Goal: Transaction & Acquisition: Purchase product/service

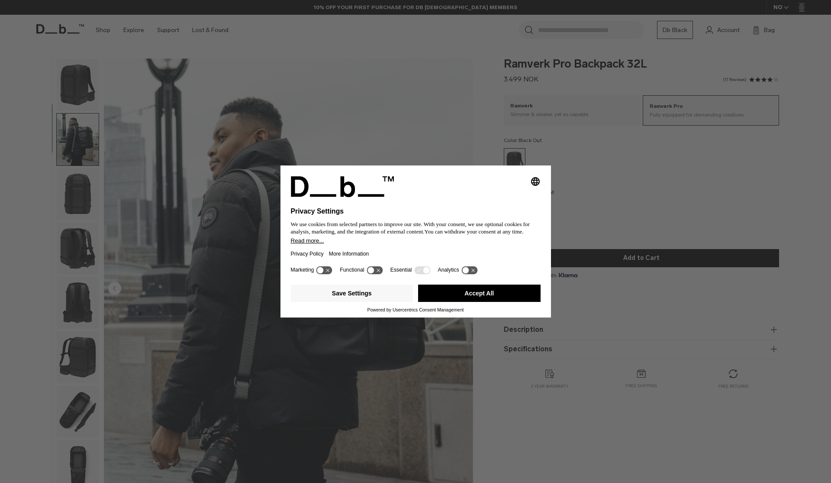
scroll to position [55, 0]
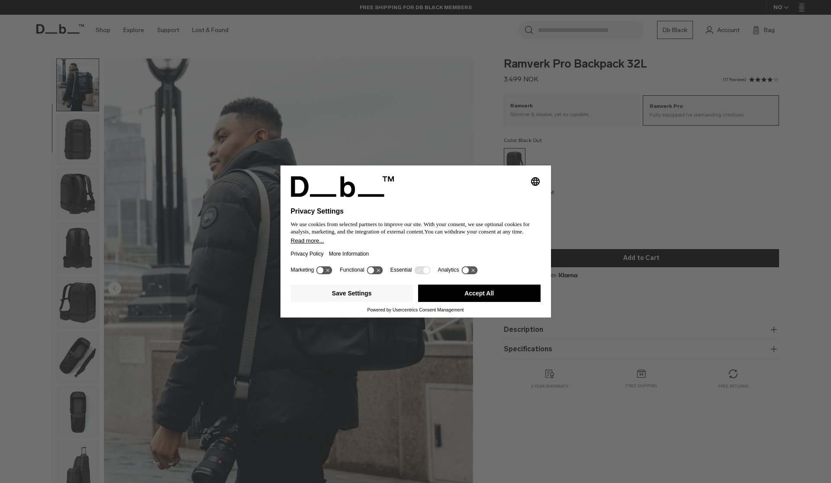
click at [474, 300] on button "Accept All" at bounding box center [479, 292] width 122 height 17
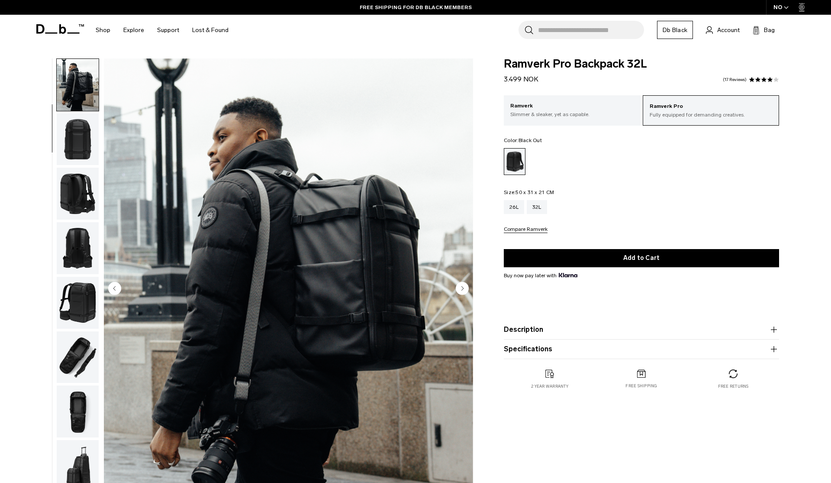
click at [78, 147] on img "button" at bounding box center [78, 139] width 42 height 52
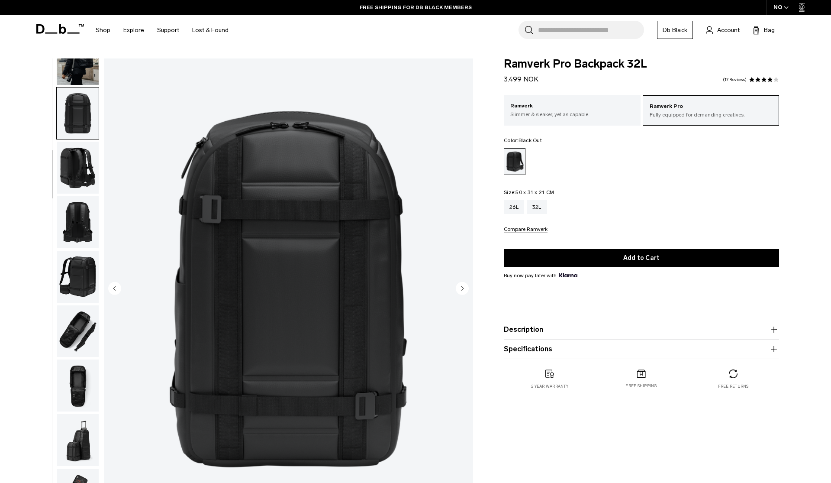
scroll to position [82, 0]
click at [78, 161] on img "button" at bounding box center [78, 166] width 42 height 52
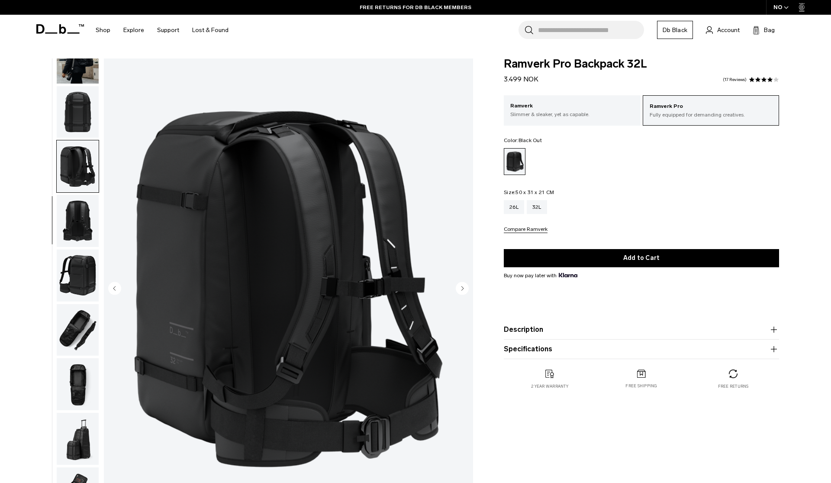
click at [78, 188] on img "button" at bounding box center [78, 166] width 42 height 52
click at [91, 284] on img "button" at bounding box center [78, 275] width 42 height 52
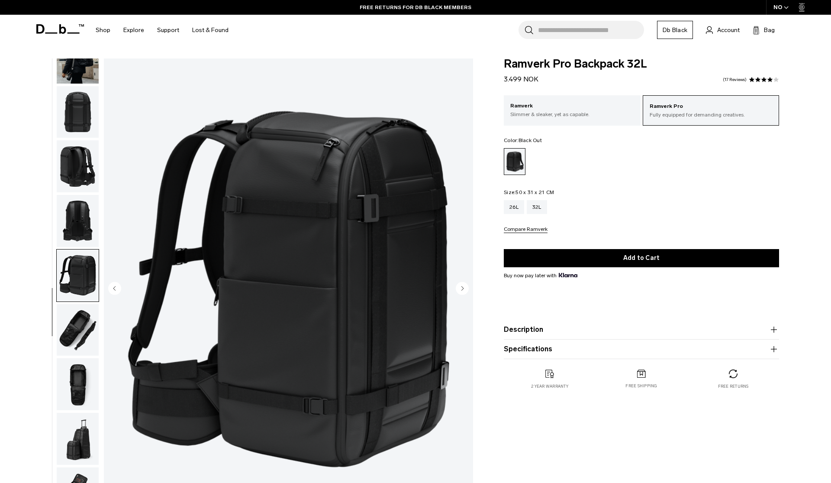
click at [83, 324] on img "button" at bounding box center [78, 330] width 42 height 52
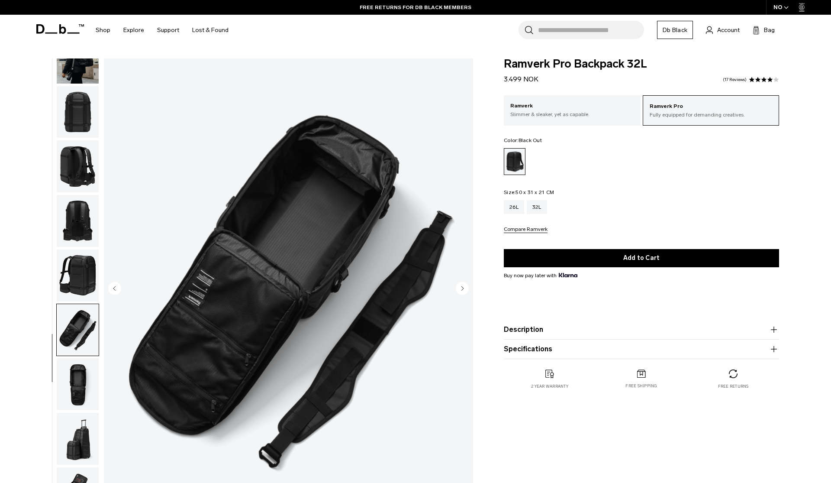
click at [83, 287] on img "button" at bounding box center [78, 275] width 42 height 52
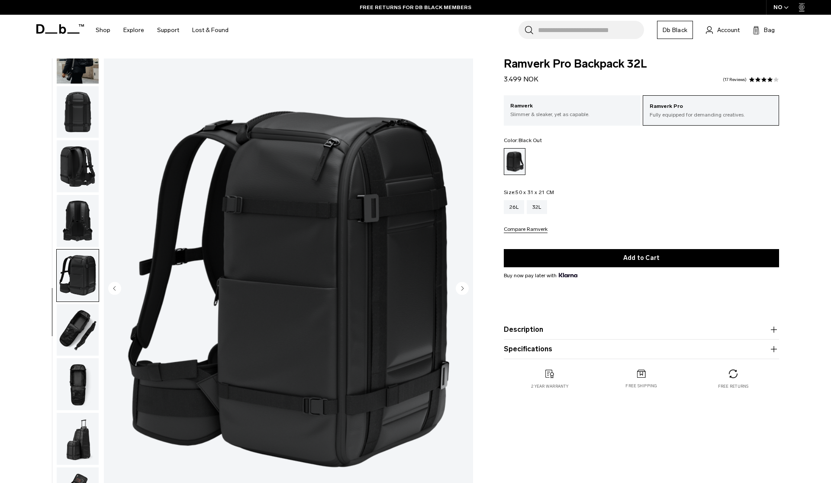
click at [83, 322] on img "button" at bounding box center [78, 330] width 42 height 52
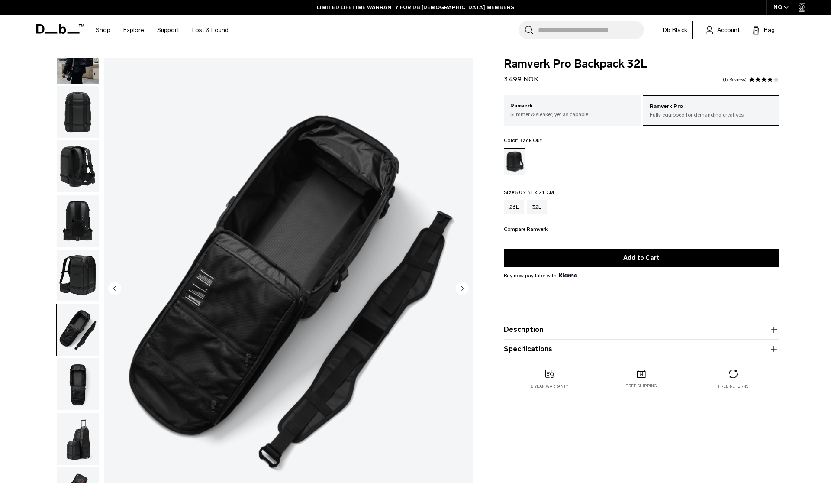
click at [77, 374] on img "button" at bounding box center [78, 384] width 42 height 52
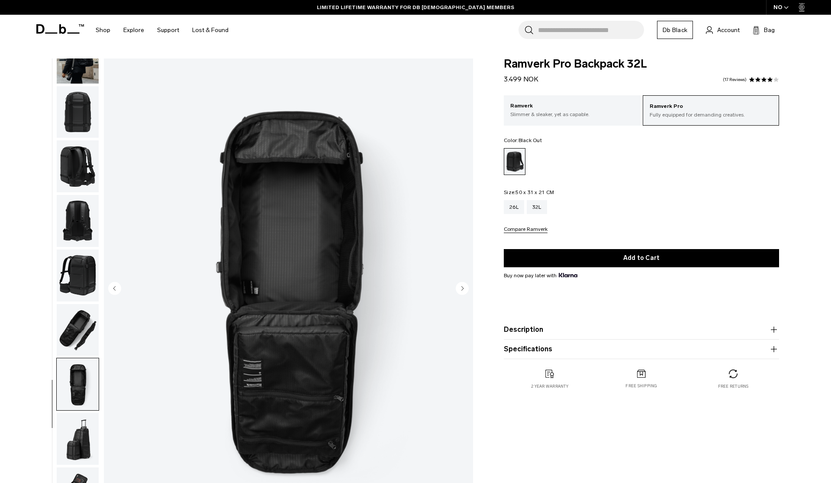
click at [80, 428] on img "button" at bounding box center [78, 439] width 42 height 52
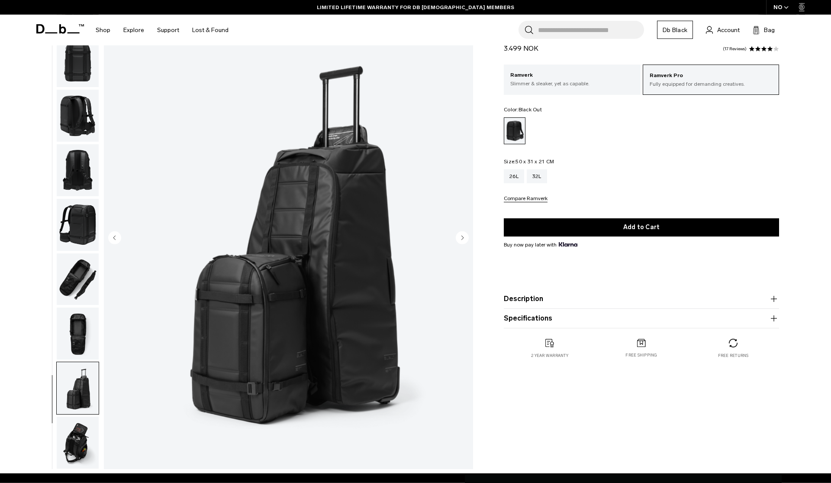
scroll to position [99, 0]
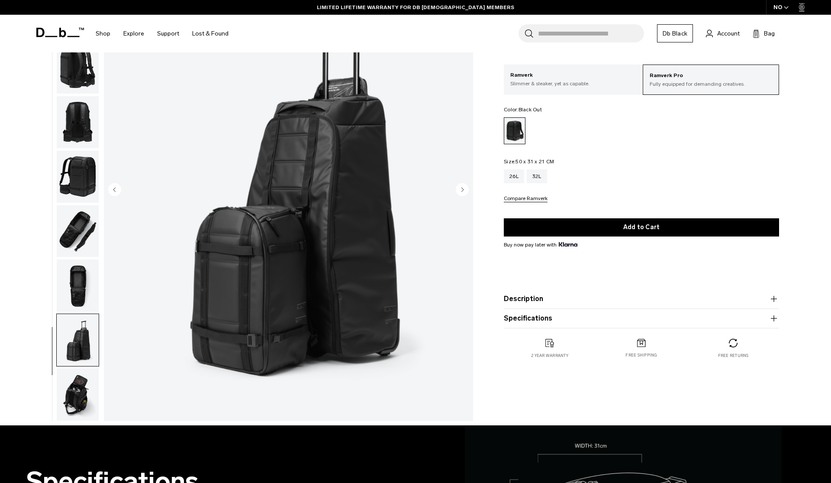
click at [78, 395] on img "button" at bounding box center [78, 394] width 42 height 52
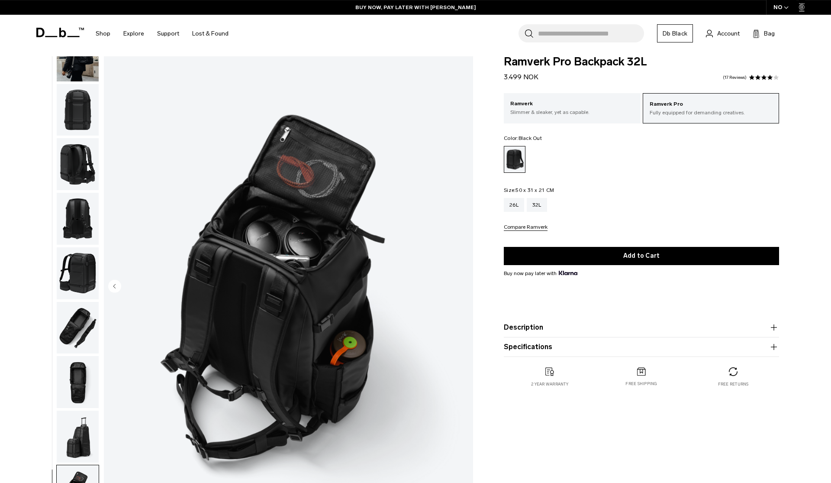
scroll to position [0, 0]
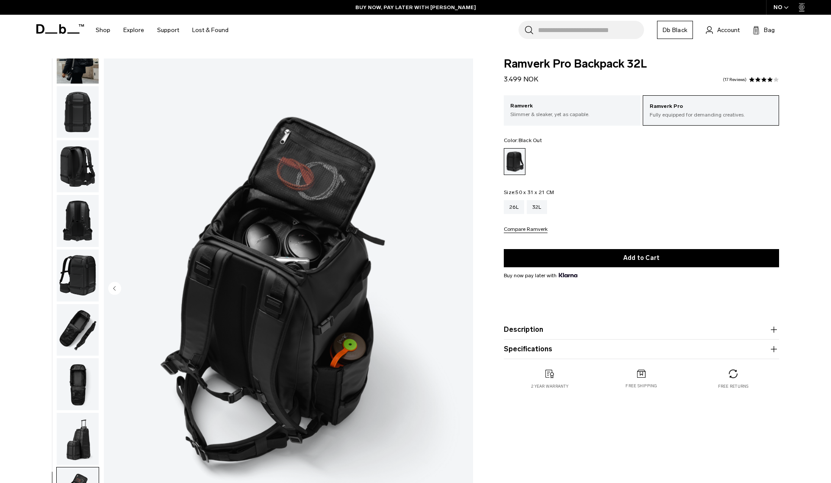
click at [80, 435] on img "button" at bounding box center [78, 439] width 42 height 52
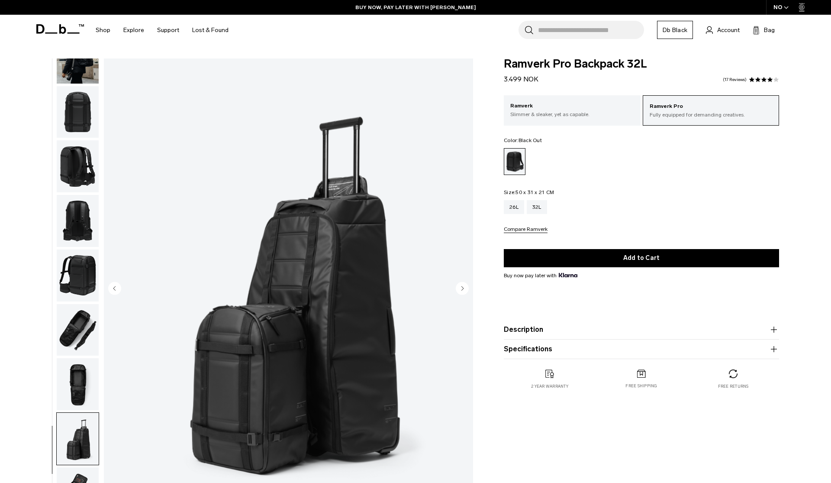
click at [78, 290] on img "button" at bounding box center [78, 275] width 42 height 52
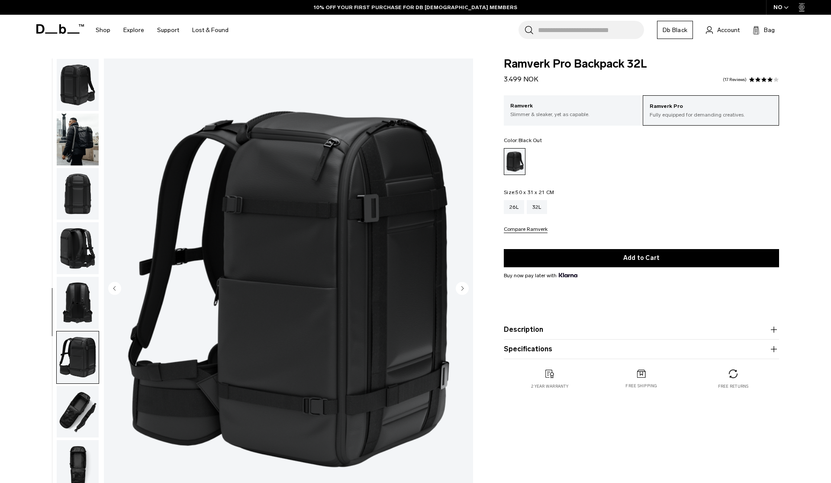
click at [77, 152] on img "button" at bounding box center [78, 139] width 42 height 52
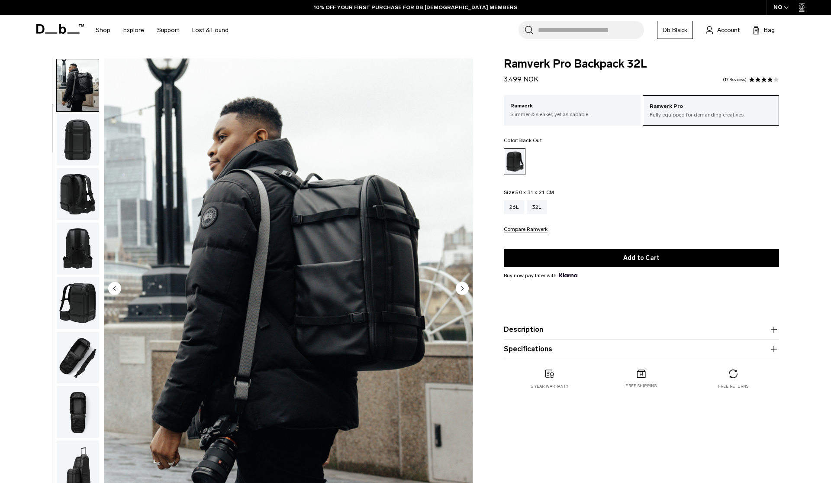
scroll to position [55, 0]
click at [79, 131] on img "button" at bounding box center [78, 139] width 42 height 52
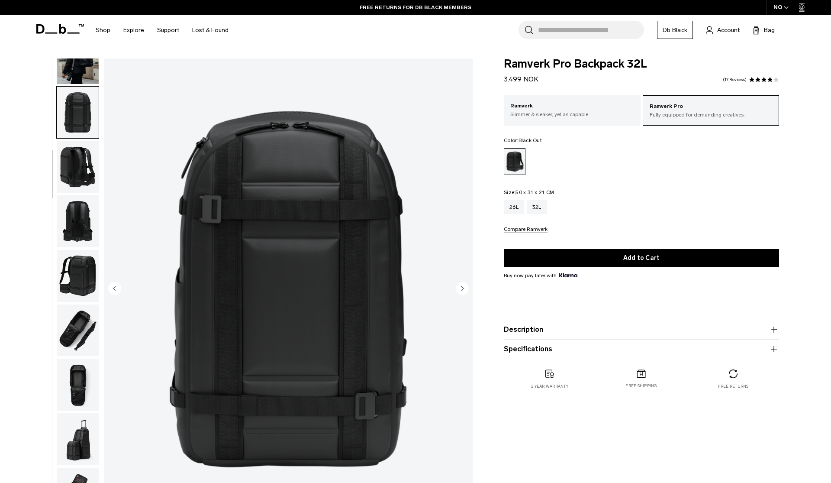
scroll to position [82, 0]
click at [79, 158] on img "button" at bounding box center [78, 166] width 42 height 52
